Goal: Information Seeking & Learning: Check status

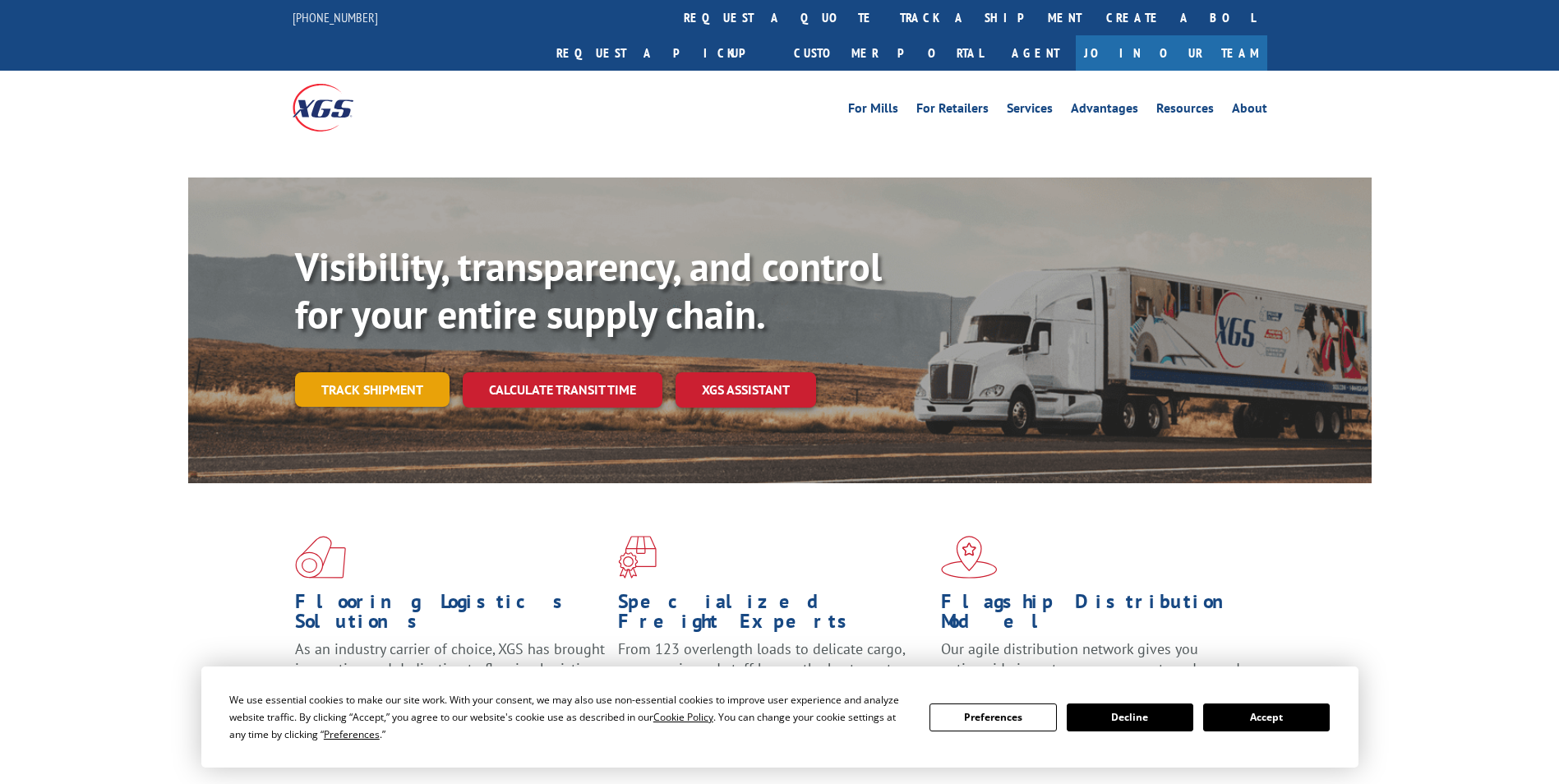
click at [346, 372] on link "Track shipment" at bounding box center [372, 389] width 154 height 35
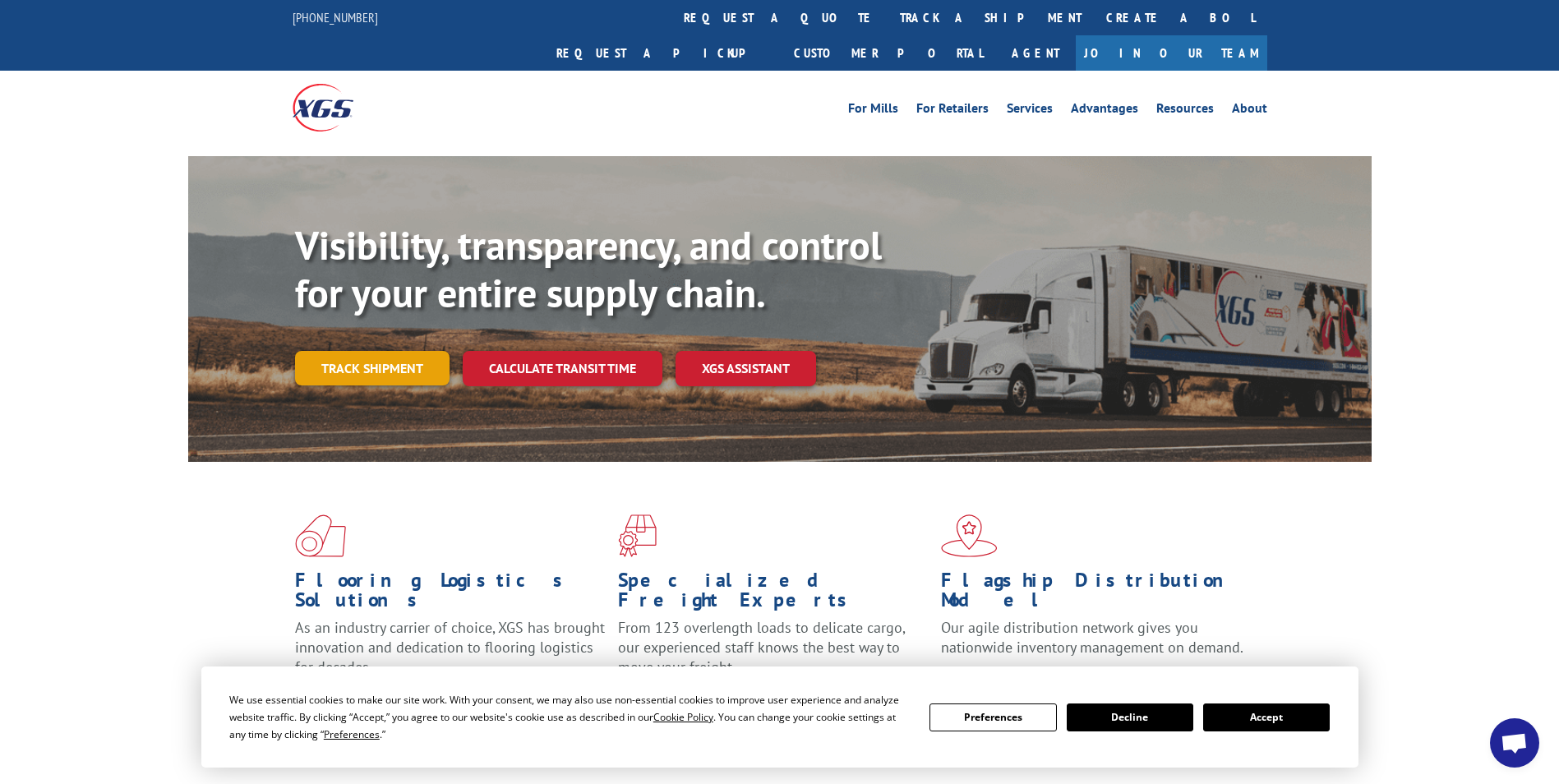
click at [399, 351] on link "Track shipment" at bounding box center [372, 368] width 154 height 35
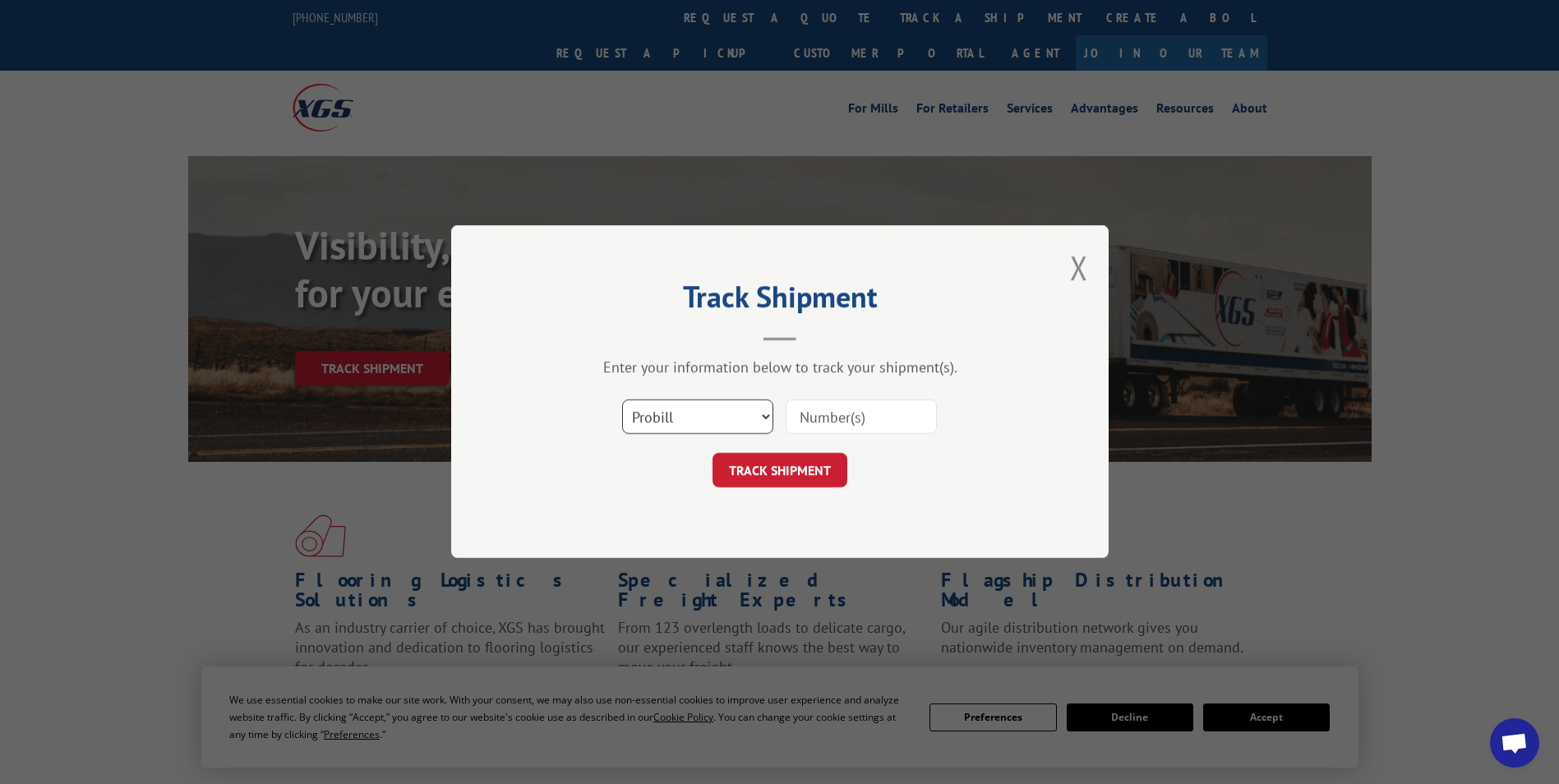
click at [682, 413] on select "Select category... Probill BOL PO" at bounding box center [698, 417] width 152 height 35
select select "bol"
click at [622, 400] on select "Select category... Probill BOL PO" at bounding box center [698, 417] width 152 height 35
click at [797, 410] on input at bounding box center [861, 417] width 152 height 35
type input "2851343"
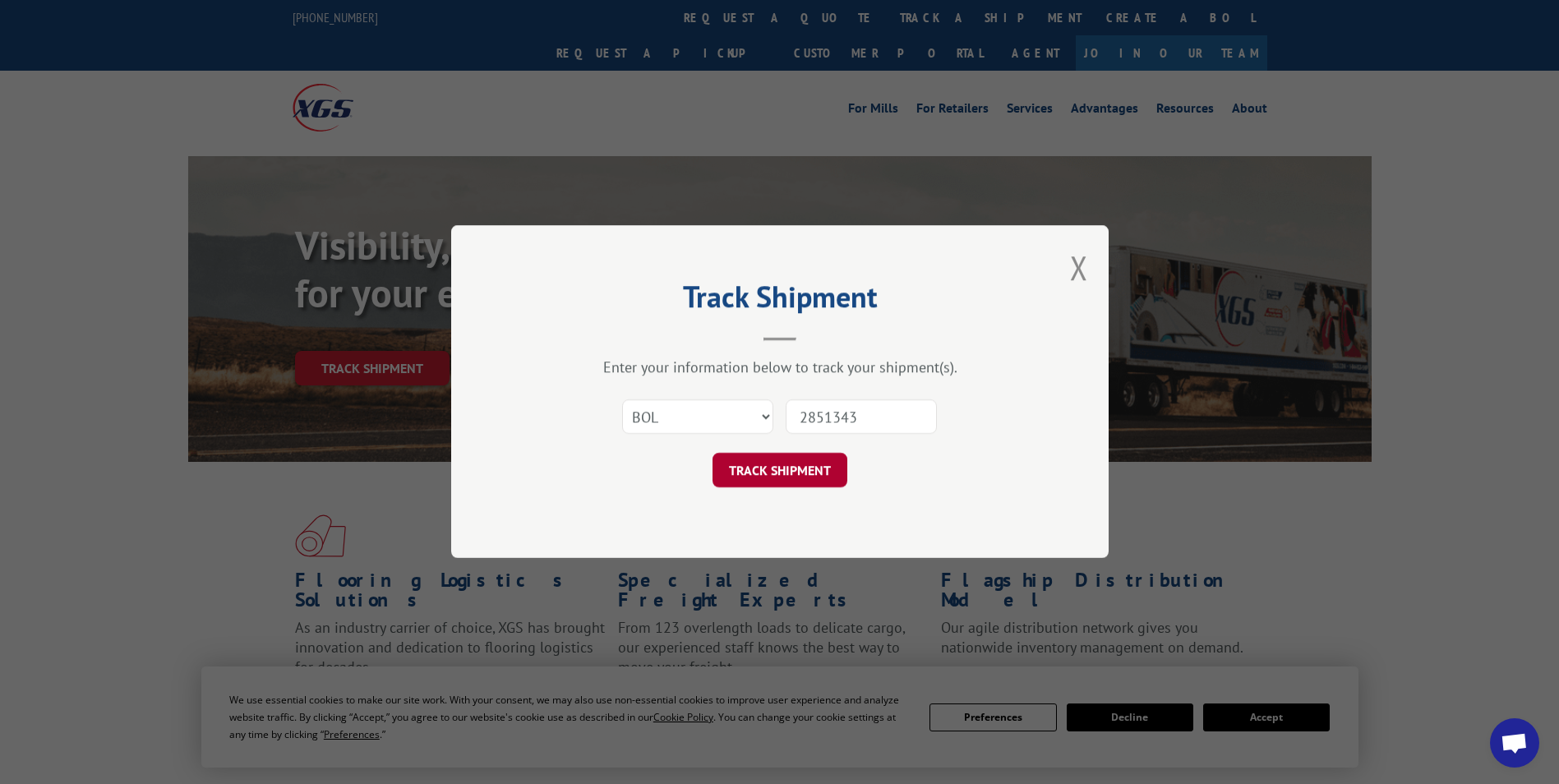
click at [800, 465] on button "TRACK SHIPMENT" at bounding box center [780, 470] width 135 height 35
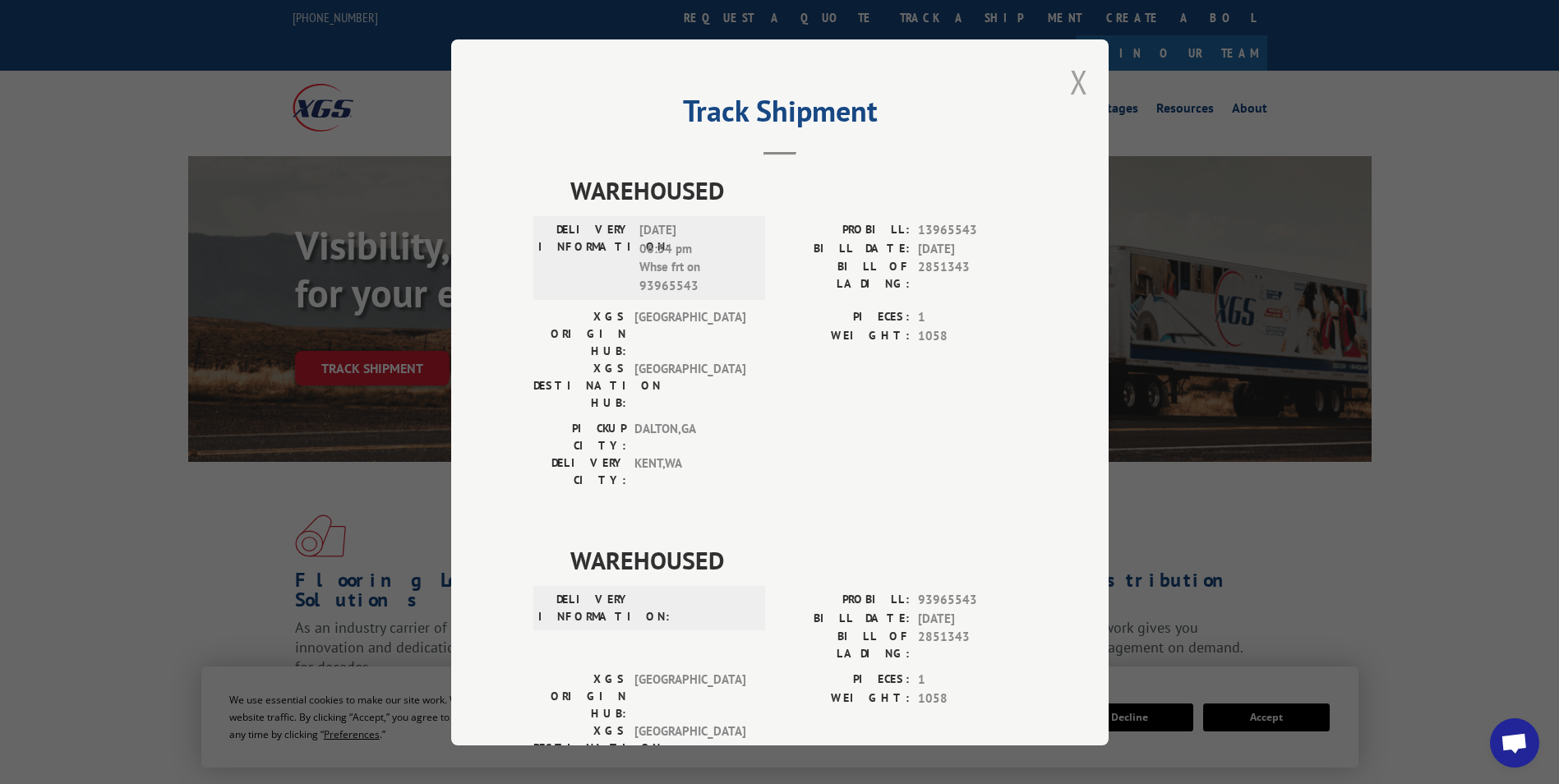
click at [1077, 86] on button "Close modal" at bounding box center [1079, 82] width 18 height 43
